Goal: Task Accomplishment & Management: Use online tool/utility

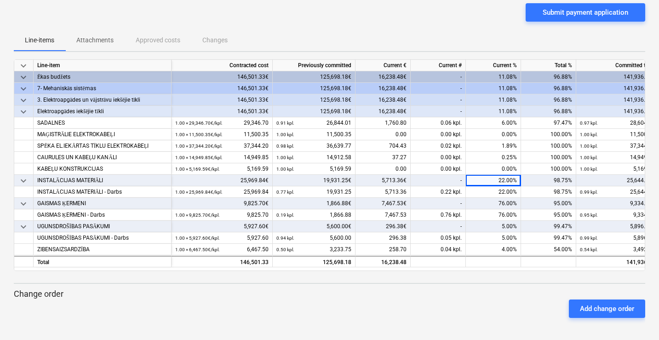
scroll to position [0, 97]
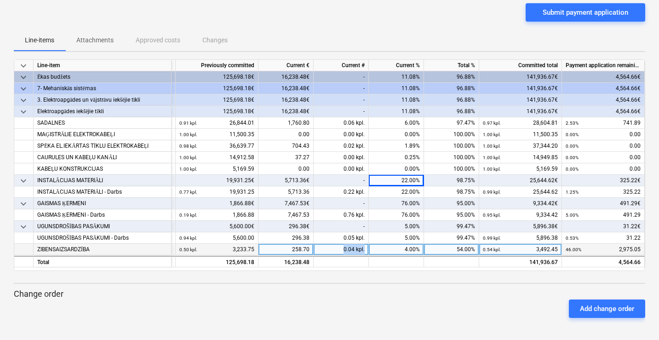
drag, startPoint x: 342, startPoint y: 250, endPoint x: 397, endPoint y: 254, distance: 55.3
click at [0, 0] on div "ZIBENSAIZSARDZĪBA 1.00 × 6,467.50€ / kpl. 6,467.50 0.50 kpl. 3,233.75 258.70 0.…" at bounding box center [0, 0] width 0 height 0
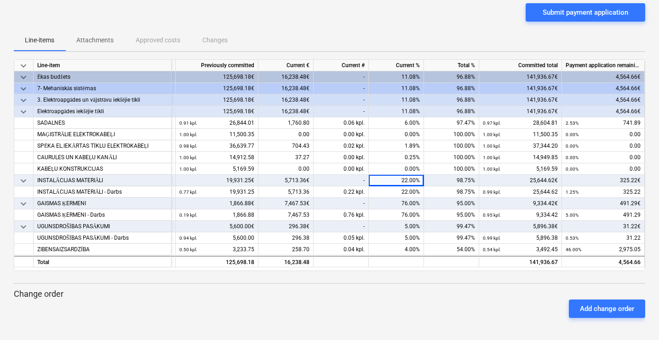
click at [327, 285] on div "keyboard_arrow_down Line-item Contracted cost Previously committed Current € Cu…" at bounding box center [329, 192] width 631 height 266
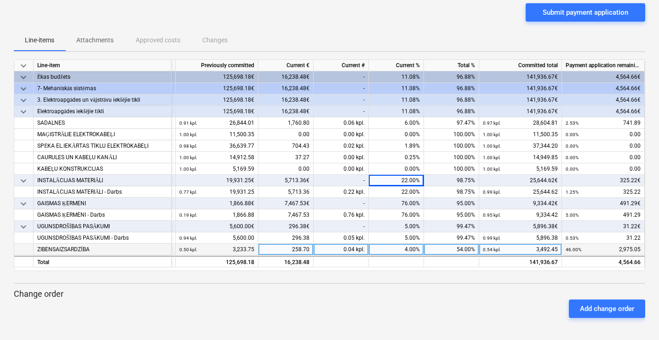
click at [351, 251] on div "0.04 kpl." at bounding box center [341, 249] width 55 height 11
drag, startPoint x: 402, startPoint y: 248, endPoint x: 446, endPoint y: 254, distance: 44.0
click at [0, 0] on div "ZIBENSAIZSARDZĪBA 1.00 × 6,467.50€ / kpl. 6,467.50 0.50 kpl. 3,233.75 258.70 0.…" at bounding box center [0, 0] width 0 height 0
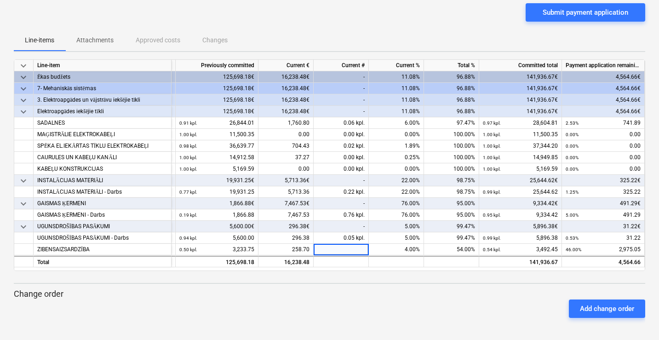
click at [398, 299] on div "Add change order" at bounding box center [329, 309] width 639 height 26
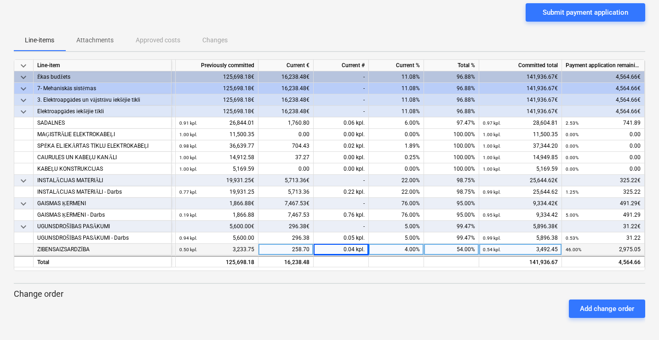
click at [409, 247] on div "4.00%" at bounding box center [396, 249] width 55 height 11
type input "0"
click at [400, 300] on div "Add change order" at bounding box center [329, 309] width 639 height 26
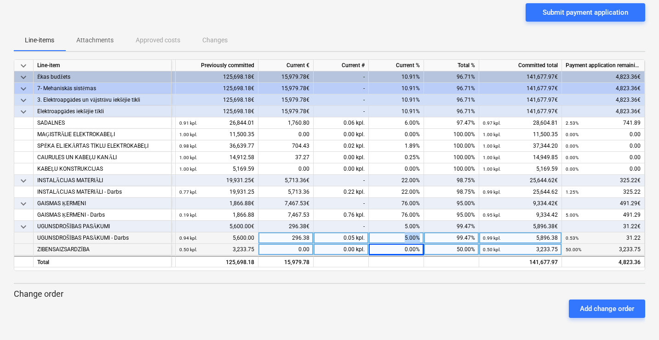
drag, startPoint x: 401, startPoint y: 237, endPoint x: 437, endPoint y: 241, distance: 36.5
click at [0, 0] on div "UGUNSDROŠĪBAS PASĀKUMI - Darbs 1.00 × 5,927.60€ / kpl. 5,927.60 0.94 kpl. 5,600…" at bounding box center [0, 0] width 0 height 0
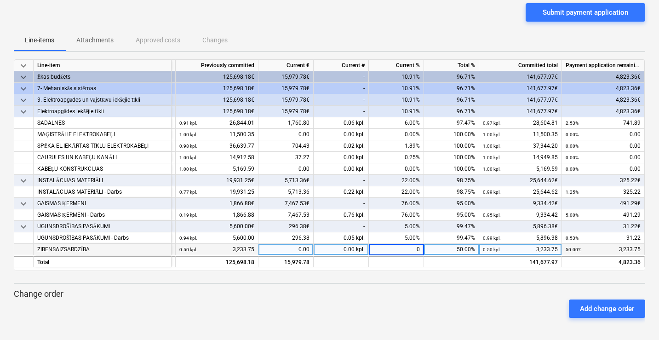
click at [387, 298] on div "Add change order" at bounding box center [329, 309] width 639 height 26
click at [395, 283] on div at bounding box center [329, 283] width 631 height 1
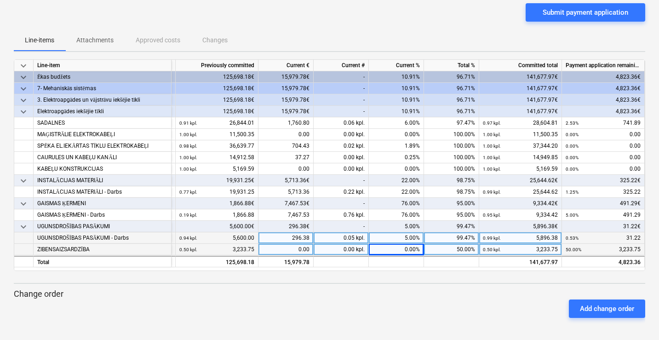
click at [402, 237] on div "5.00%" at bounding box center [396, 237] width 55 height 11
type input "0"
click at [413, 290] on p "Change order" at bounding box center [329, 293] width 631 height 11
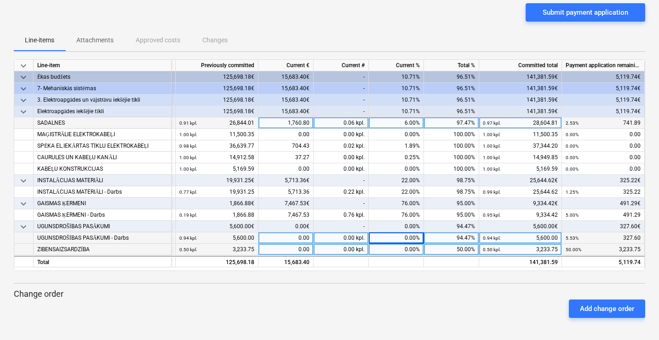
click at [404, 124] on div "6.00%" at bounding box center [396, 122] width 55 height 11
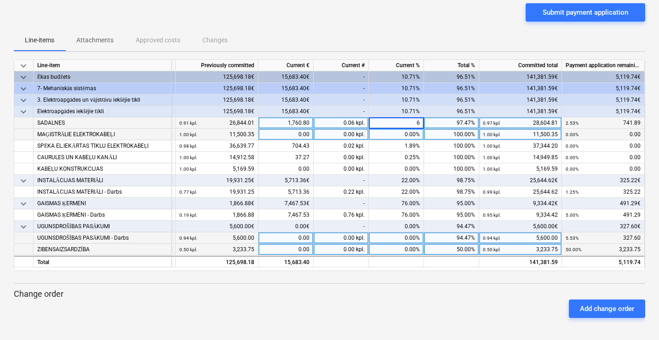
type input "7"
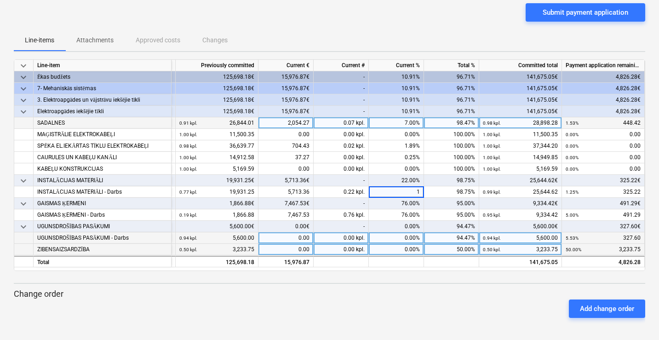
type input "15"
type input "10"
type input "12"
type input "11"
type input "60"
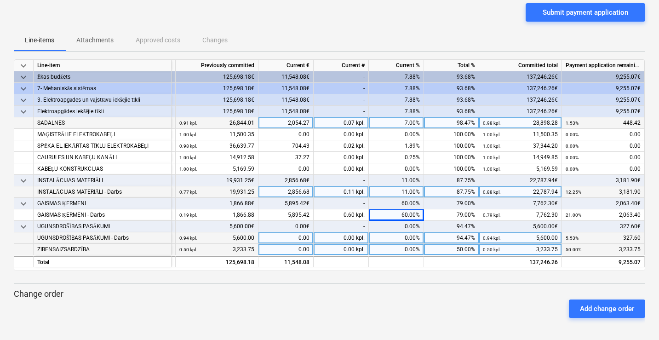
click at [397, 189] on div "11.00%" at bounding box center [396, 191] width 55 height 11
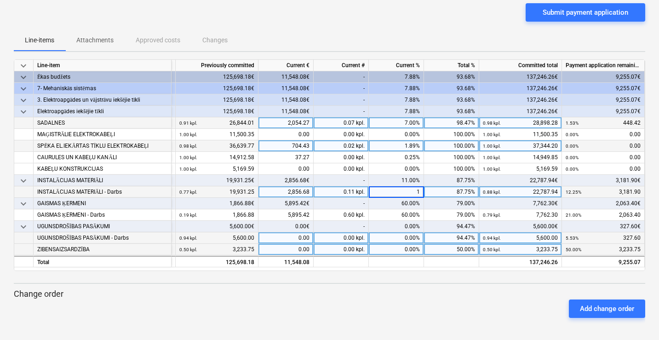
type input "12"
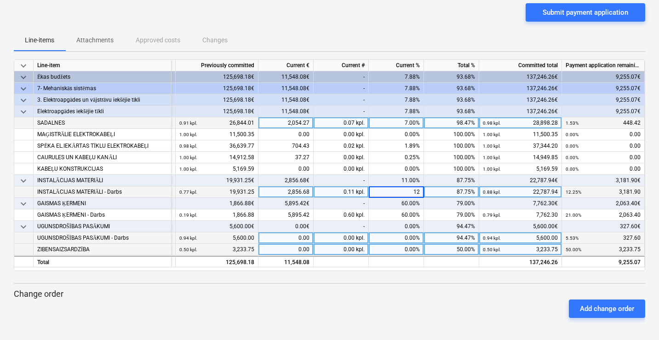
click at [408, 292] on p "Change order" at bounding box center [329, 293] width 631 height 11
